Goal: Navigation & Orientation: Find specific page/section

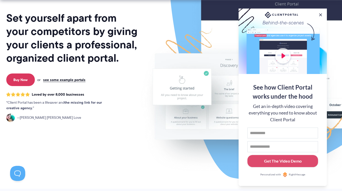
scroll to position [57, 0]
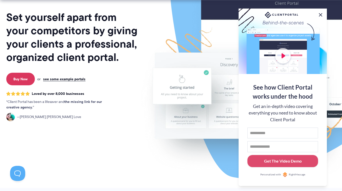
click at [320, 12] on button at bounding box center [320, 15] width 6 height 6
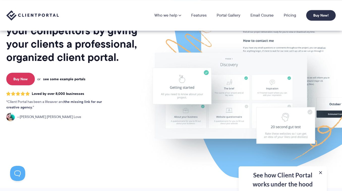
scroll to position [0, 0]
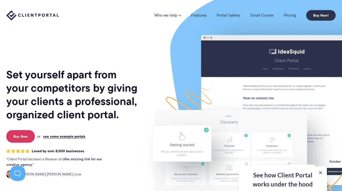
click at [74, 120] on h1 "Set yourself apart from your competitors by giving your clients a professional,…" at bounding box center [72, 94] width 132 height 53
click at [232, 15] on link "Portal Gallery" at bounding box center [228, 15] width 24 height 4
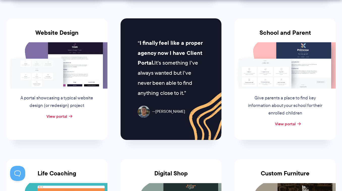
scroll to position [241, 0]
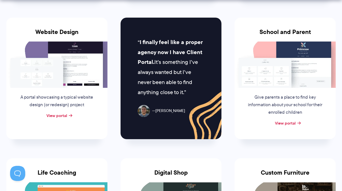
click at [283, 126] on div "View portal" at bounding box center [284, 124] width 101 height 8
click at [286, 123] on link "View portal" at bounding box center [285, 123] width 21 height 6
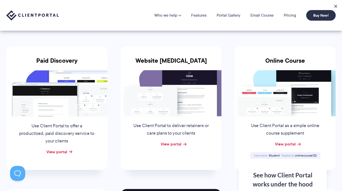
scroll to position [65, 0]
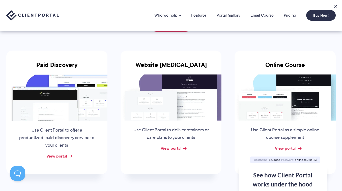
click at [283, 147] on link "View portal" at bounding box center [285, 148] width 21 height 6
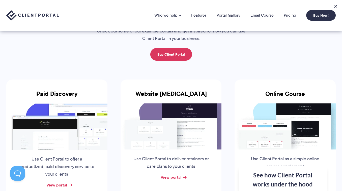
scroll to position [14, 0]
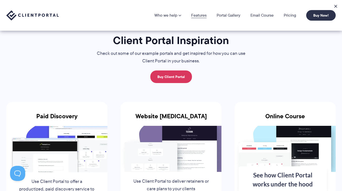
click at [200, 17] on link "Features" at bounding box center [198, 15] width 15 height 4
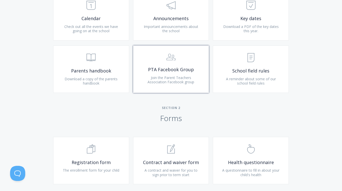
scroll to position [237, 0]
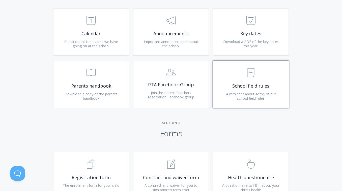
click at [224, 82] on link ".st0{fill:none;stroke:#000000;stroke-width:2;stroke-miterlimit:10;} Untitled-15…" at bounding box center [251, 84] width 76 height 47
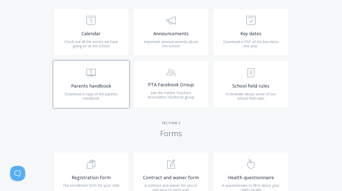
click at [127, 95] on link ".st0{fill:none;stroke:#000000;stroke-width:2;stroke-miterlimit:10;} Untitled-13…" at bounding box center [91, 84] width 76 height 47
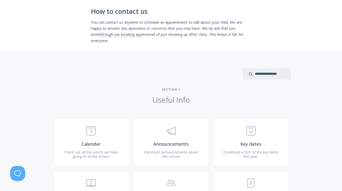
scroll to position [131, 0]
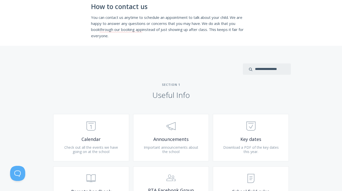
click at [165, 148] on span "Important announcements about the school" at bounding box center [171, 149] width 54 height 9
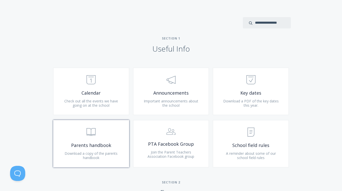
scroll to position [182, 0]
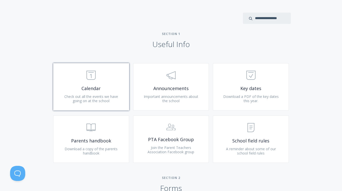
click at [101, 92] on link ".st0{fill:none;stroke:#000000;stroke-width:2;stroke-miterlimit:10;} Untitled-18…" at bounding box center [91, 86] width 76 height 47
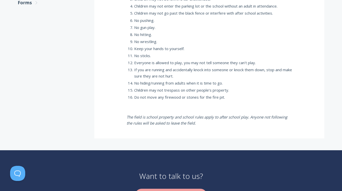
scroll to position [225, 0]
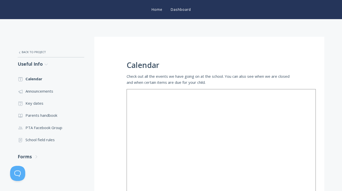
scroll to position [65, 0]
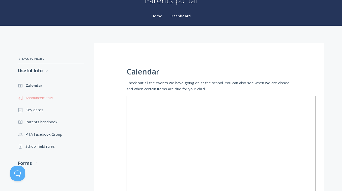
click at [62, 97] on link ".st0{fill:none;stroke:#000000;stroke-width:2;stroke-miterlimit:10;} 3. Communic…" at bounding box center [51, 98] width 67 height 12
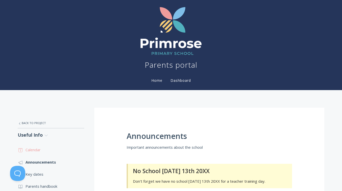
click at [49, 147] on link ".st0{fill:none;stroke:#000000;stroke-width:2;stroke-miterlimit:10;} Untitled-18…" at bounding box center [51, 150] width 67 height 12
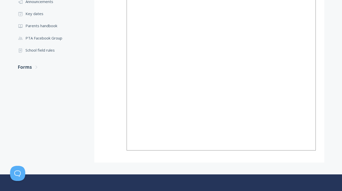
scroll to position [158, 0]
